Goal: Obtain resource: Download file/media

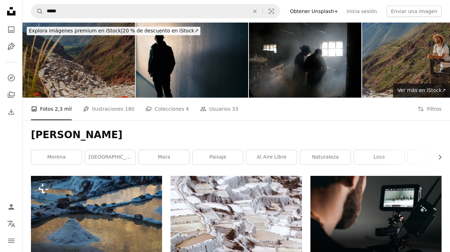
scroll to position [1044, 0]
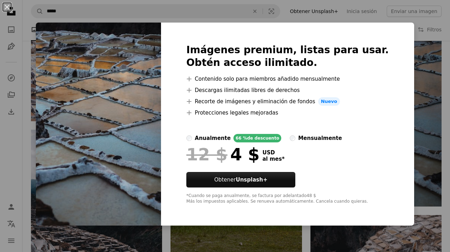
click at [404, 28] on div "An X shape Imágenes premium, listas para usar. Obtén acceso ilimitado. A plus s…" at bounding box center [225, 126] width 450 height 252
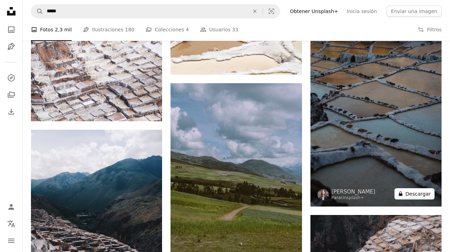
click at [418, 196] on button "A lock Descargar" at bounding box center [415, 193] width 40 height 11
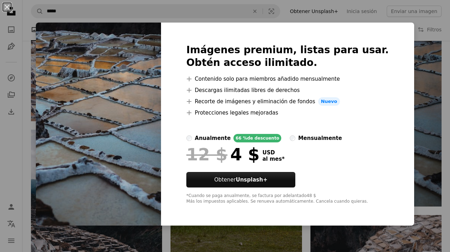
click at [405, 38] on div "An X shape Imágenes premium, listas para usar. Obtén acceso ilimitado. A plus s…" at bounding box center [225, 126] width 450 height 252
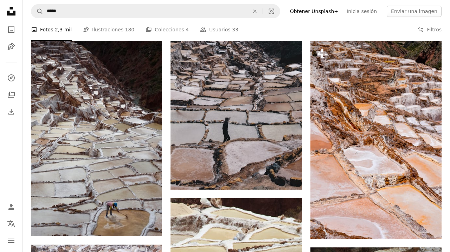
scroll to position [738, 0]
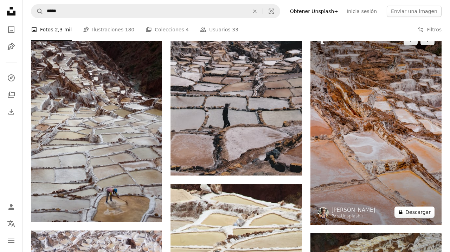
click at [413, 210] on button "A lock Descargar" at bounding box center [415, 211] width 40 height 11
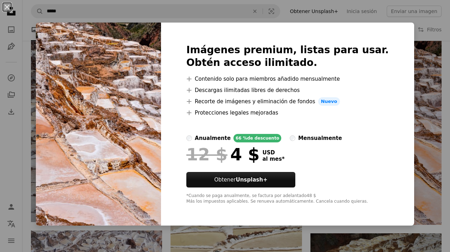
click at [423, 113] on div "An X shape Imágenes premium, listas para usar. Obtén acceso ilimitado. A plus s…" at bounding box center [225, 126] width 450 height 252
click at [413, 88] on div "An X shape Imágenes premium, listas para usar. Obtén acceso ilimitado. A plus s…" at bounding box center [225, 126] width 450 height 252
